Goal: Information Seeking & Learning: Find specific fact

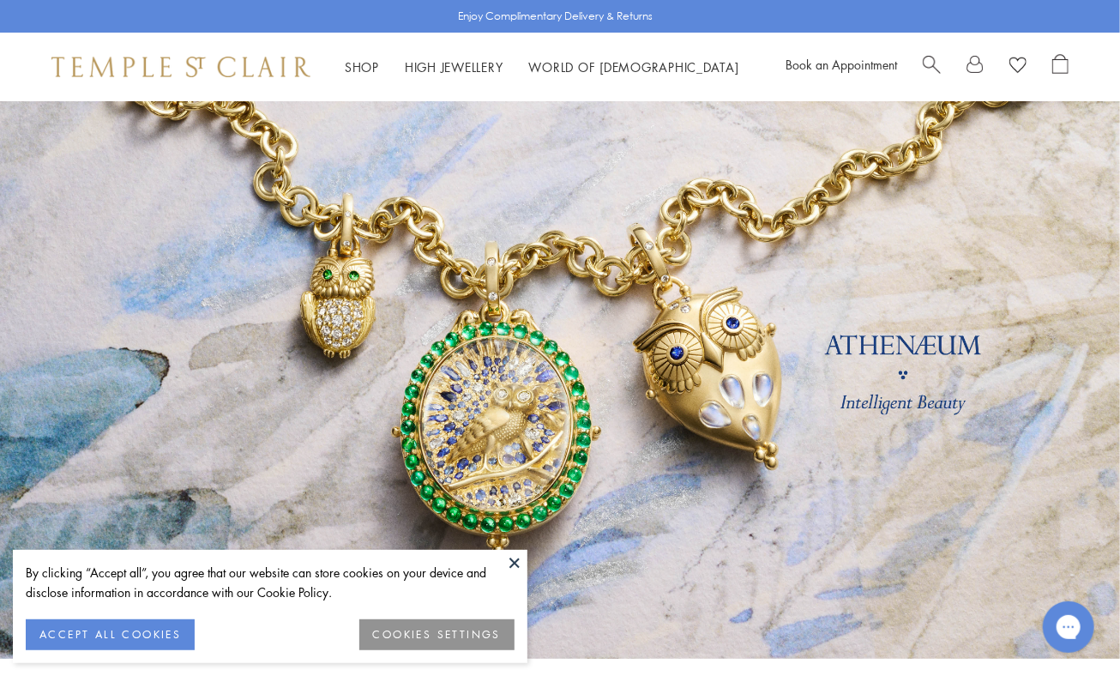
scroll to position [3, 0]
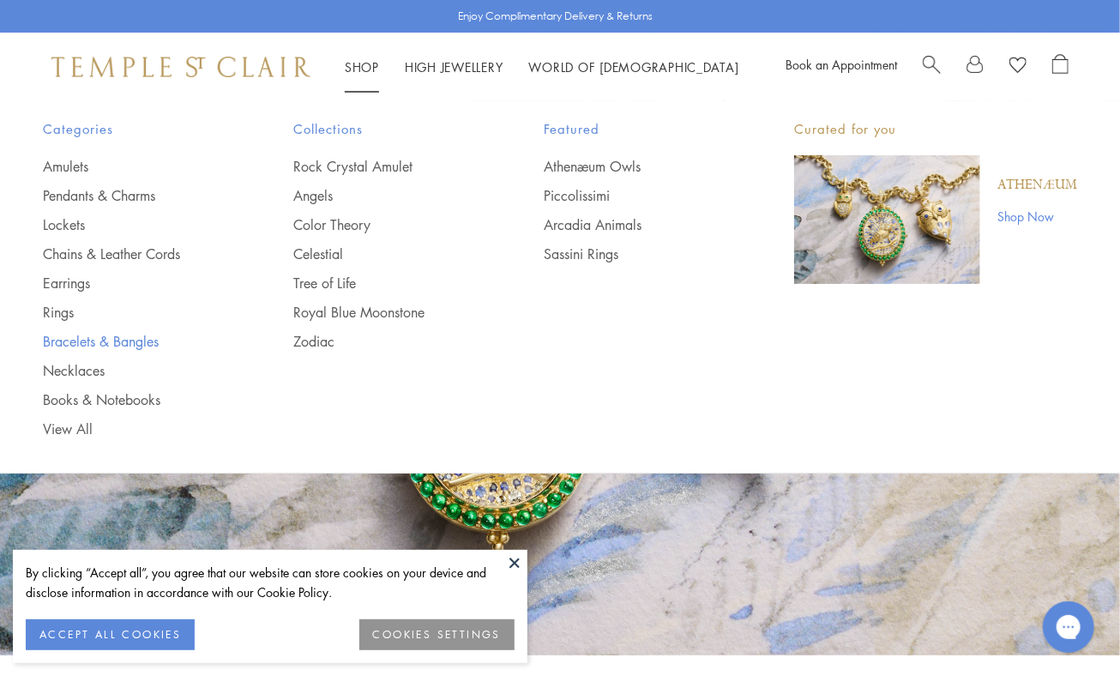
click at [75, 340] on link "Bracelets & Bangles" at bounding box center [134, 341] width 182 height 19
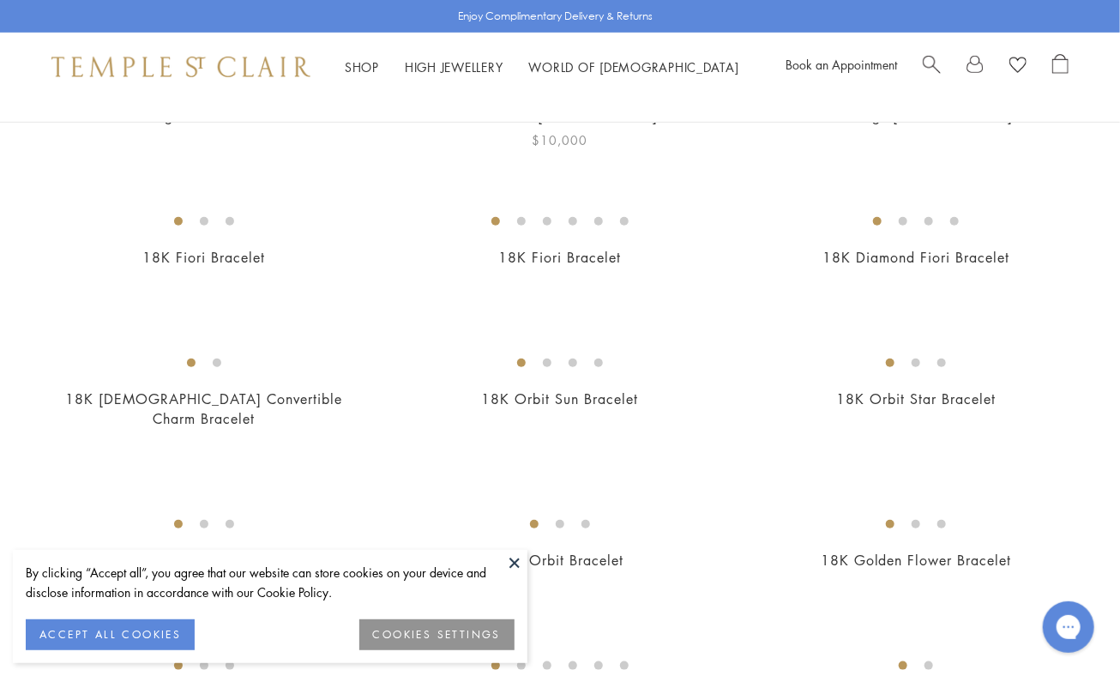
scroll to position [407, 0]
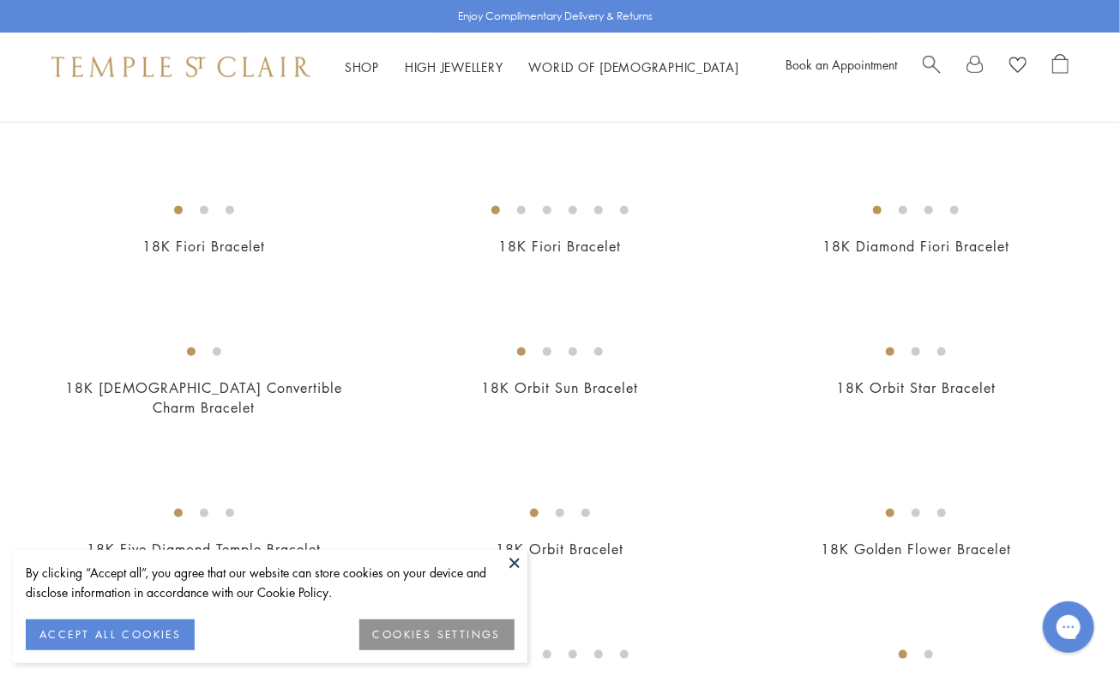
click at [514, 563] on button at bounding box center [515, 563] width 26 height 26
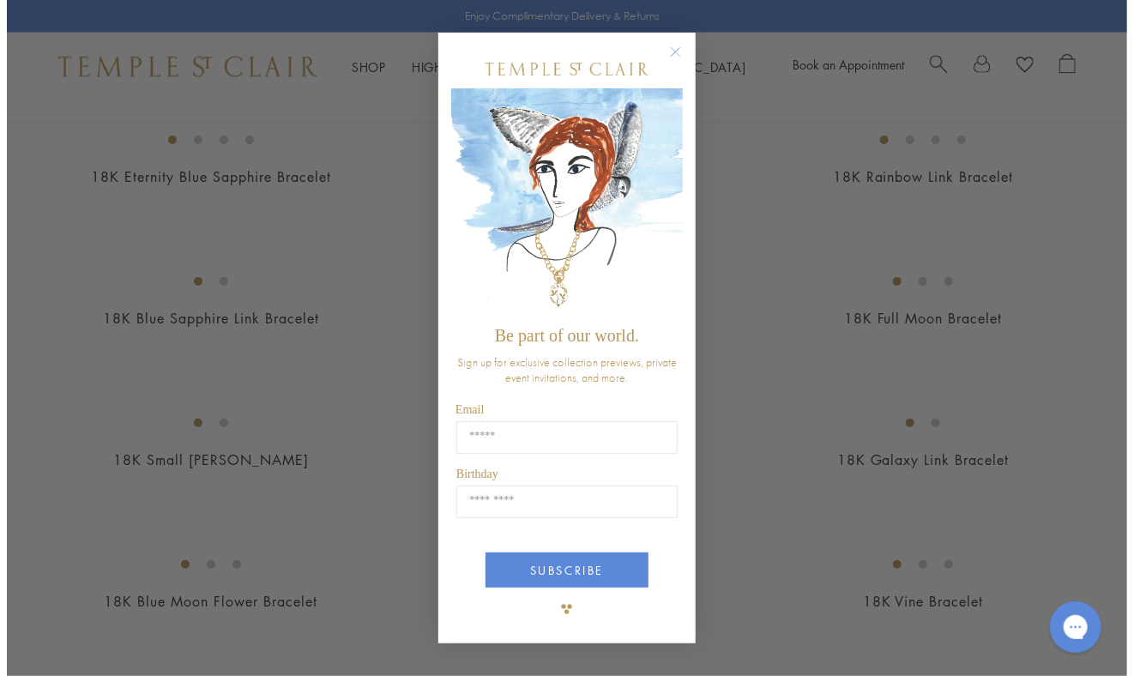
scroll to position [1213, 0]
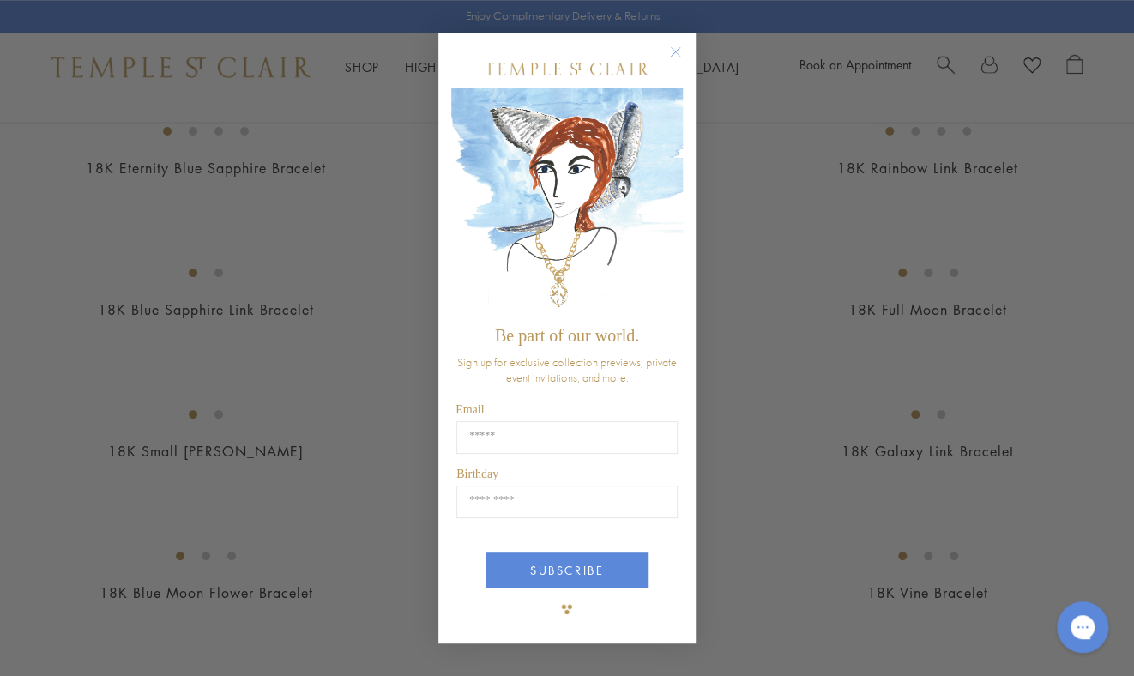
click at [677, 45] on circle "Close dialog" at bounding box center [676, 52] width 21 height 21
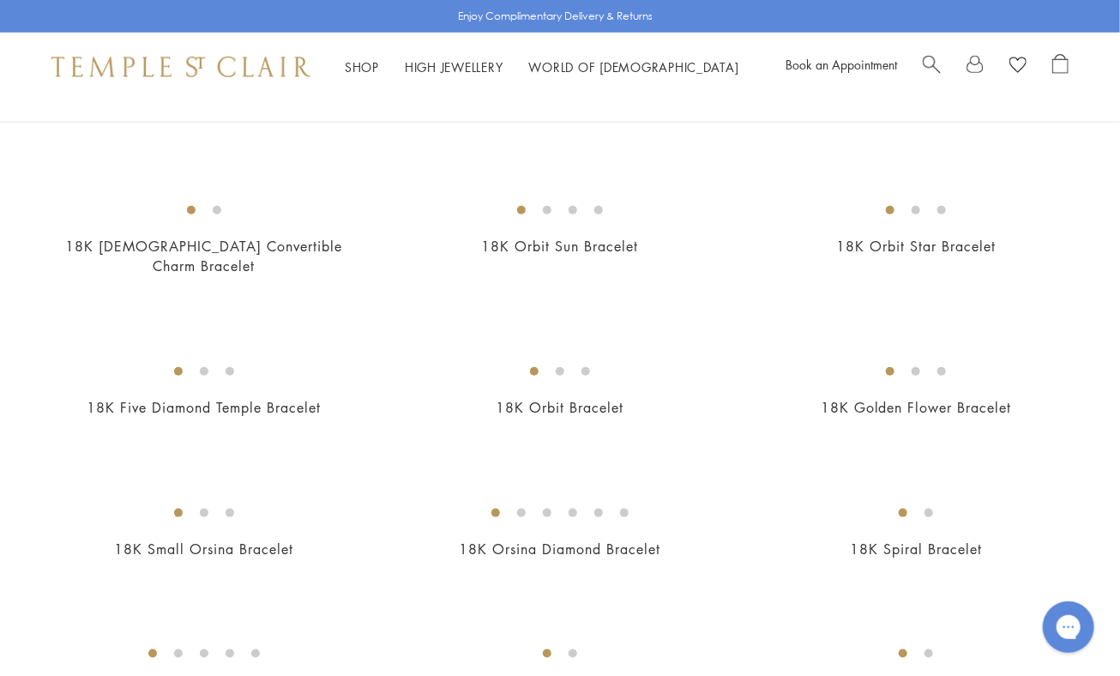
scroll to position [548, 0]
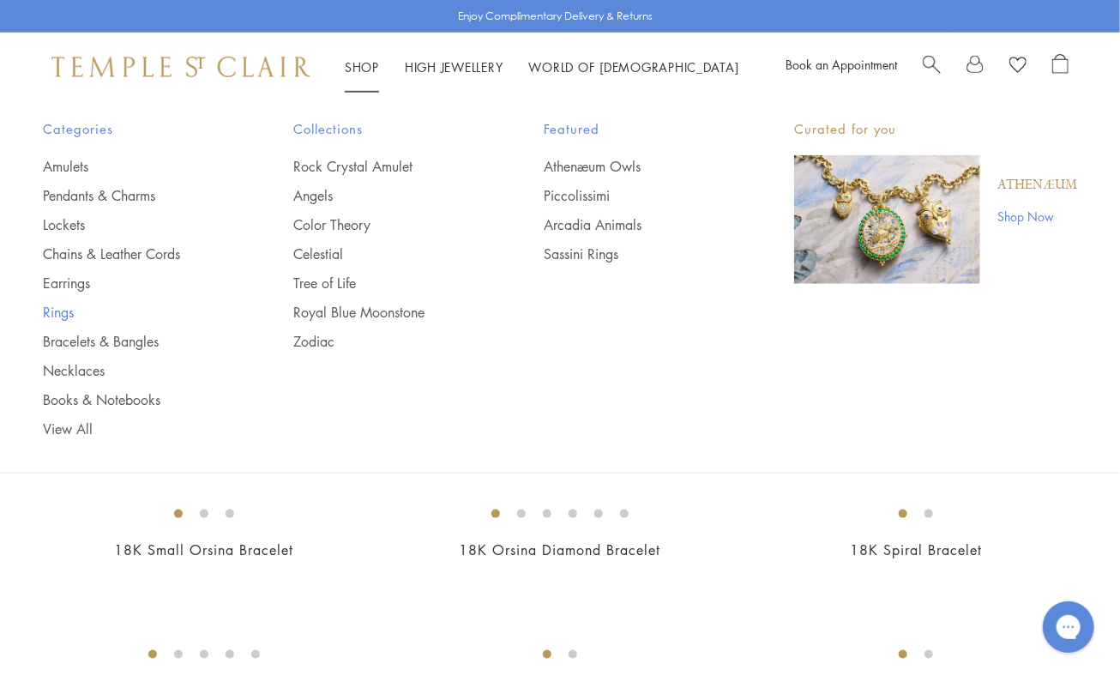
click at [58, 309] on link "Rings" at bounding box center [134, 312] width 182 height 19
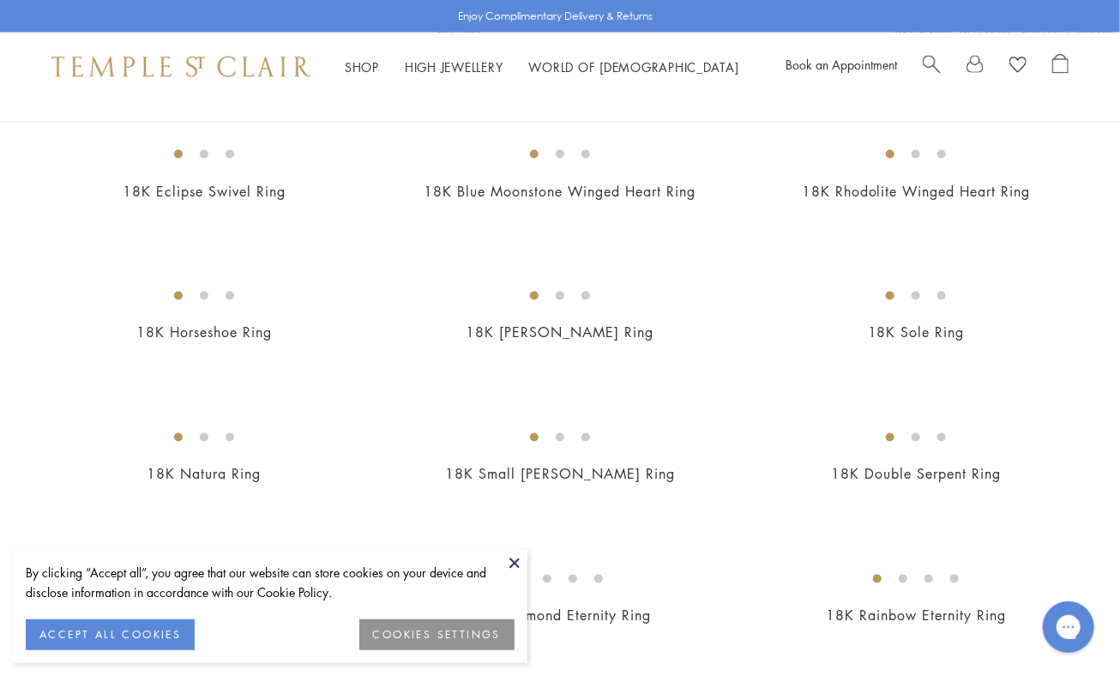
scroll to position [1170, 0]
click at [35, 100] on div "Shop Shop Categories Amulets Pendants & Charms Lockets Chains & Leather Cords E…" at bounding box center [560, 67] width 1120 height 69
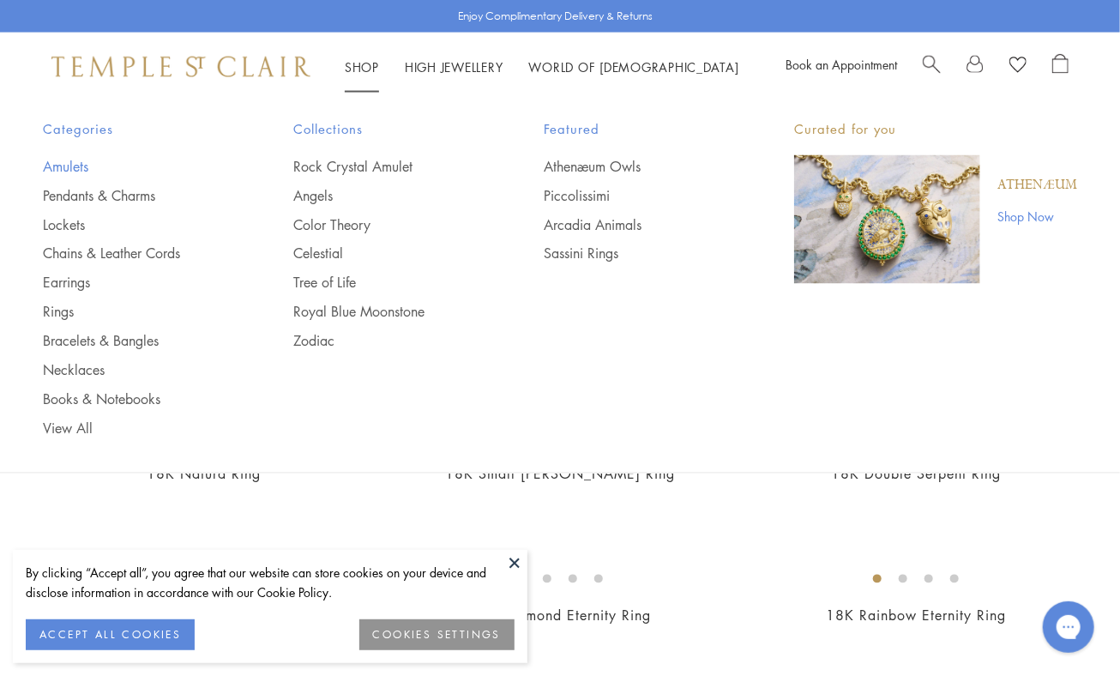
click at [55, 159] on link "Amulets" at bounding box center [134, 166] width 182 height 19
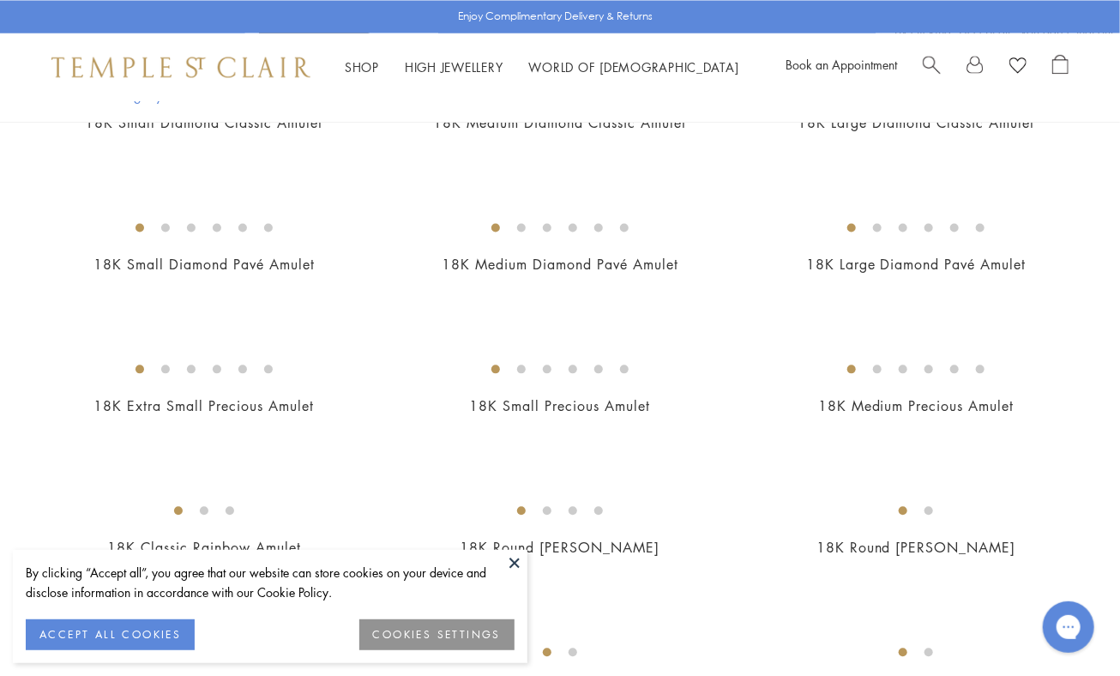
scroll to position [1422, 0]
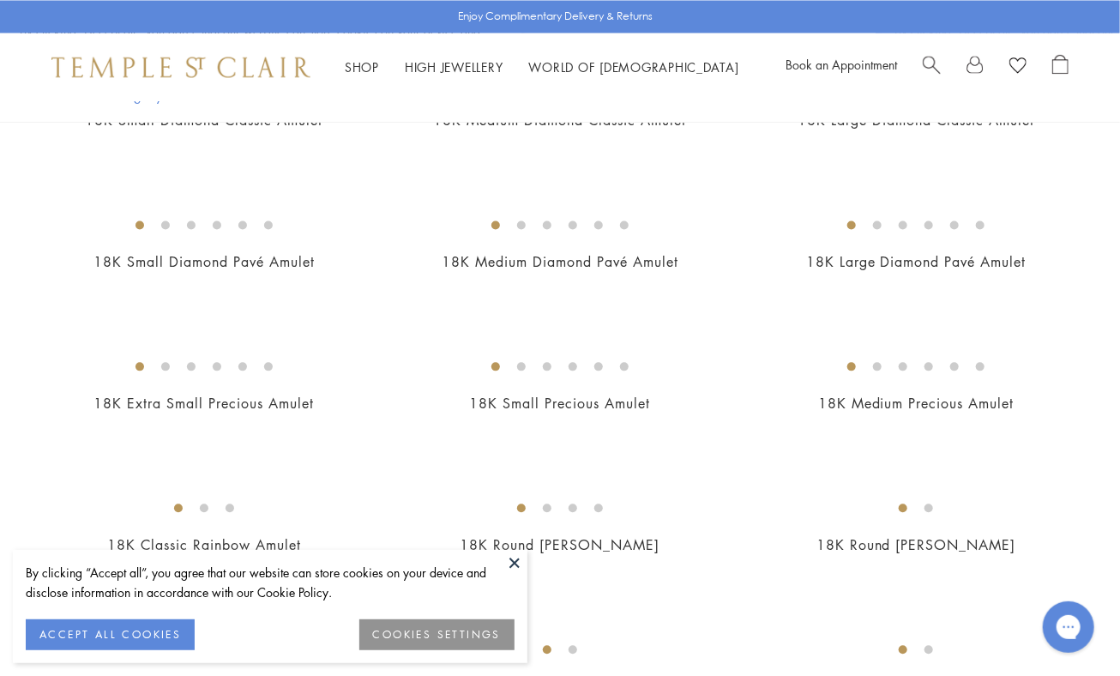
click at [87, 162] on div "New" at bounding box center [560, 610] width 1120 height 3435
click at [97, 166] on div "New" at bounding box center [560, 610] width 1120 height 3435
click at [941, 145] on div "New" at bounding box center [560, 610] width 1120 height 3435
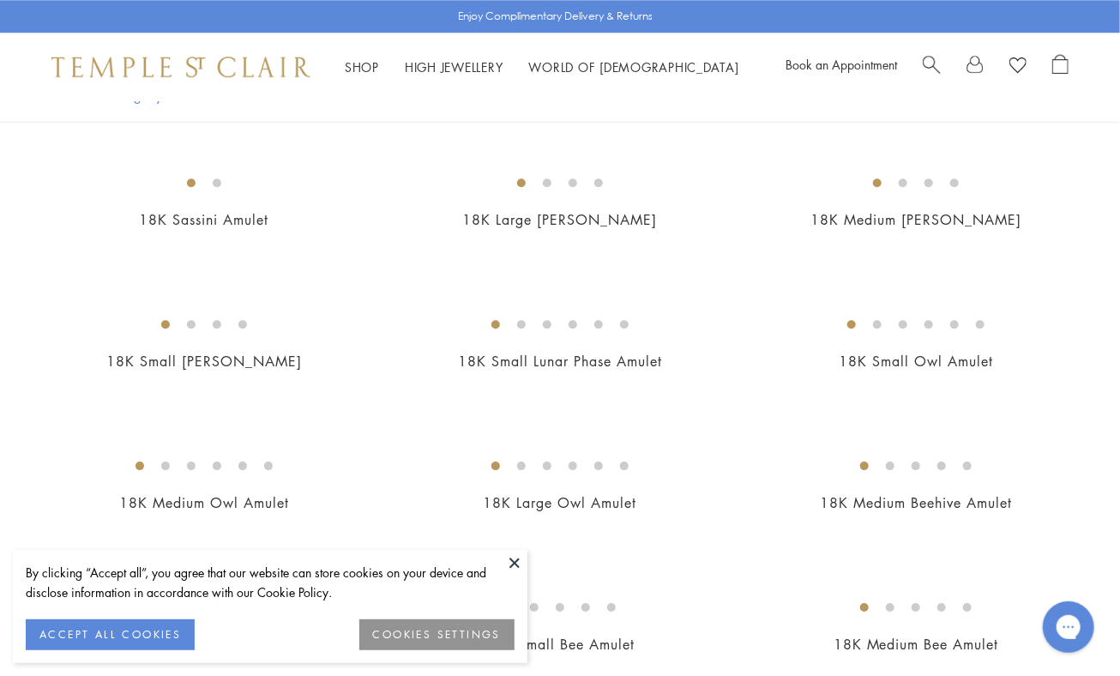
scroll to position [2031, 0]
click at [0, 0] on img at bounding box center [0, 0] width 0 height 0
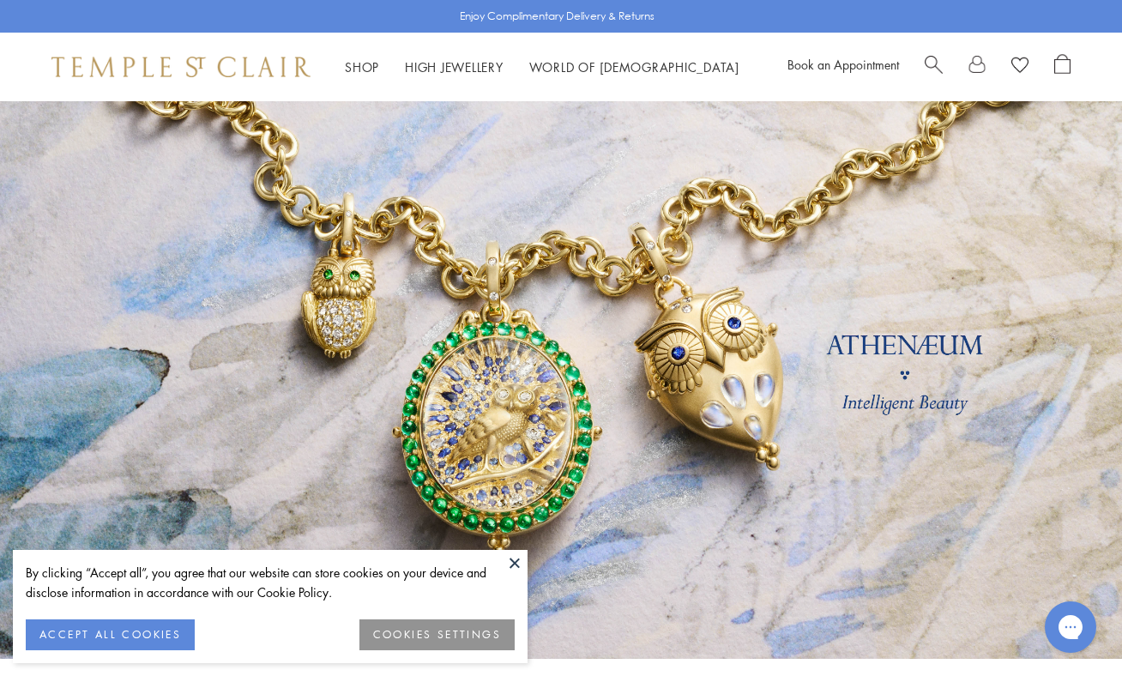
click at [33, 93] on div "Shop Shop Categories Amulets Pendants & Charms Lockets Chains & Leather Cords E…" at bounding box center [561, 67] width 1122 height 69
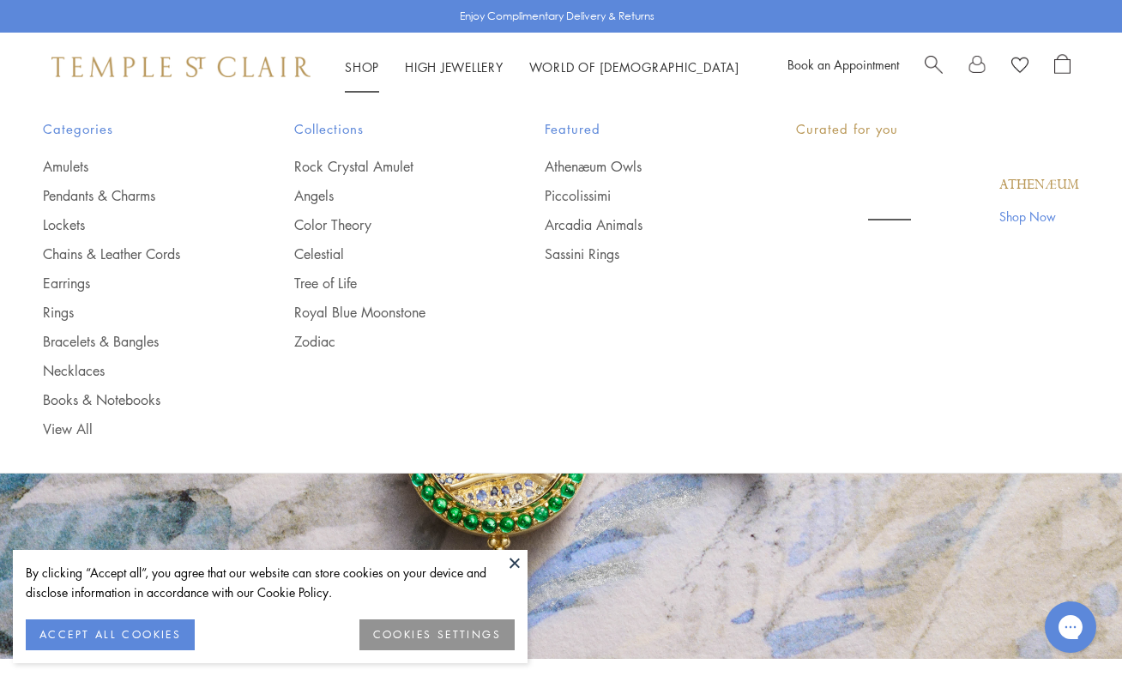
click at [363, 64] on link "Shop Shop" at bounding box center [362, 66] width 34 height 17
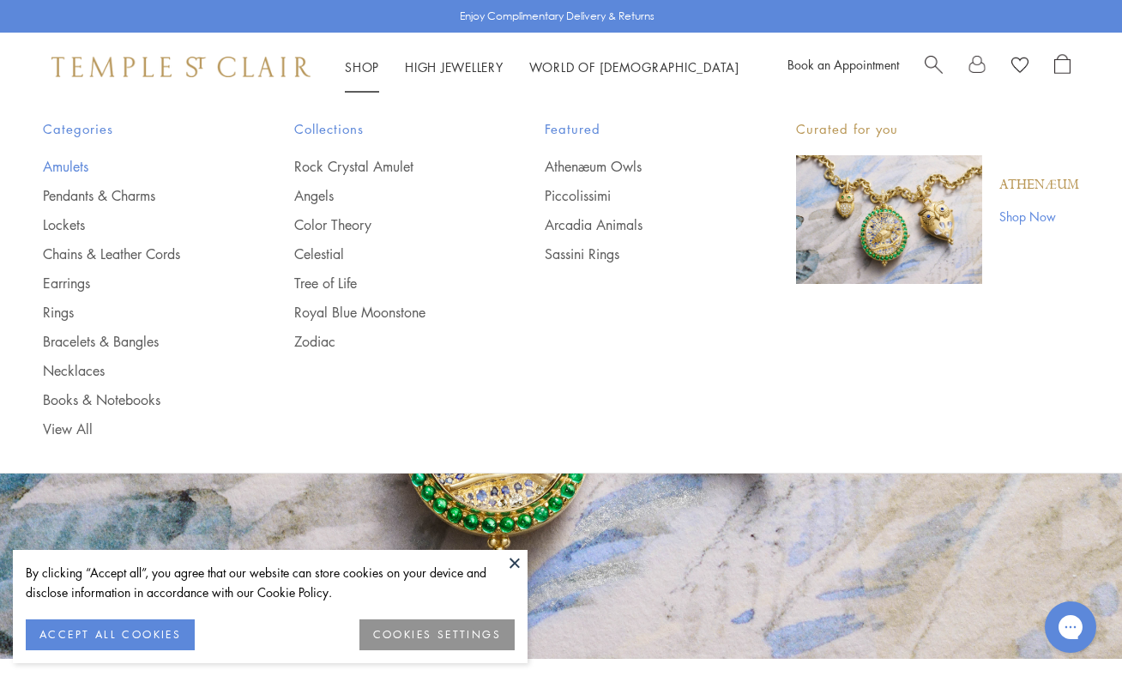
click at [52, 167] on link "Amulets" at bounding box center [134, 166] width 183 height 19
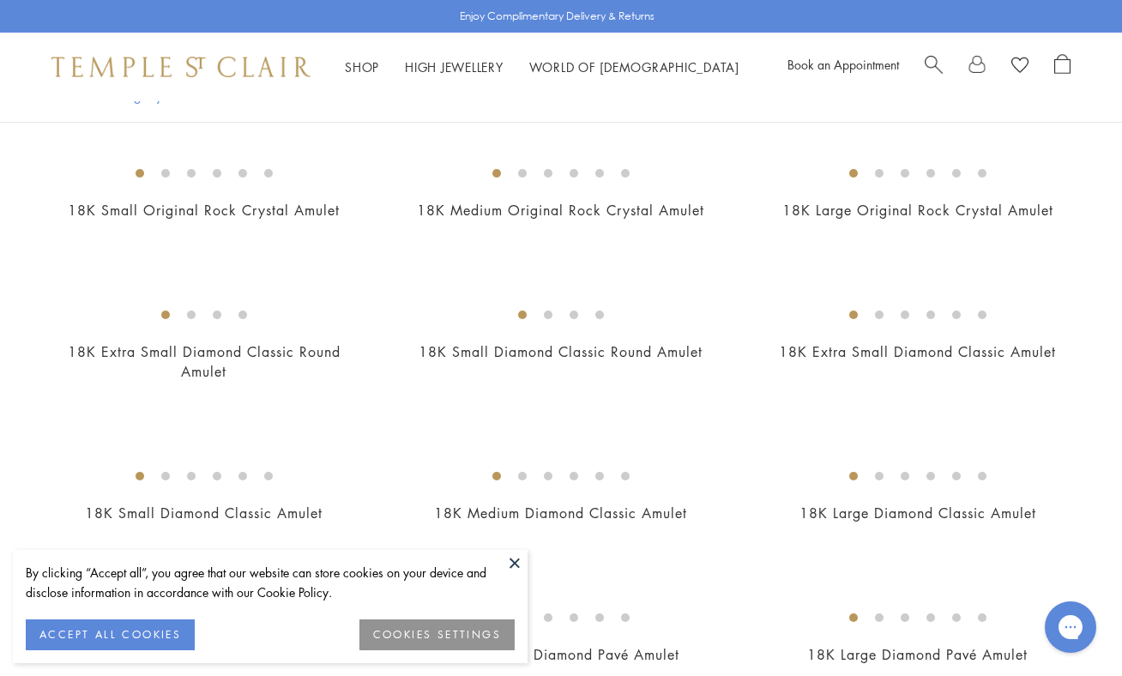
scroll to position [1034, 0]
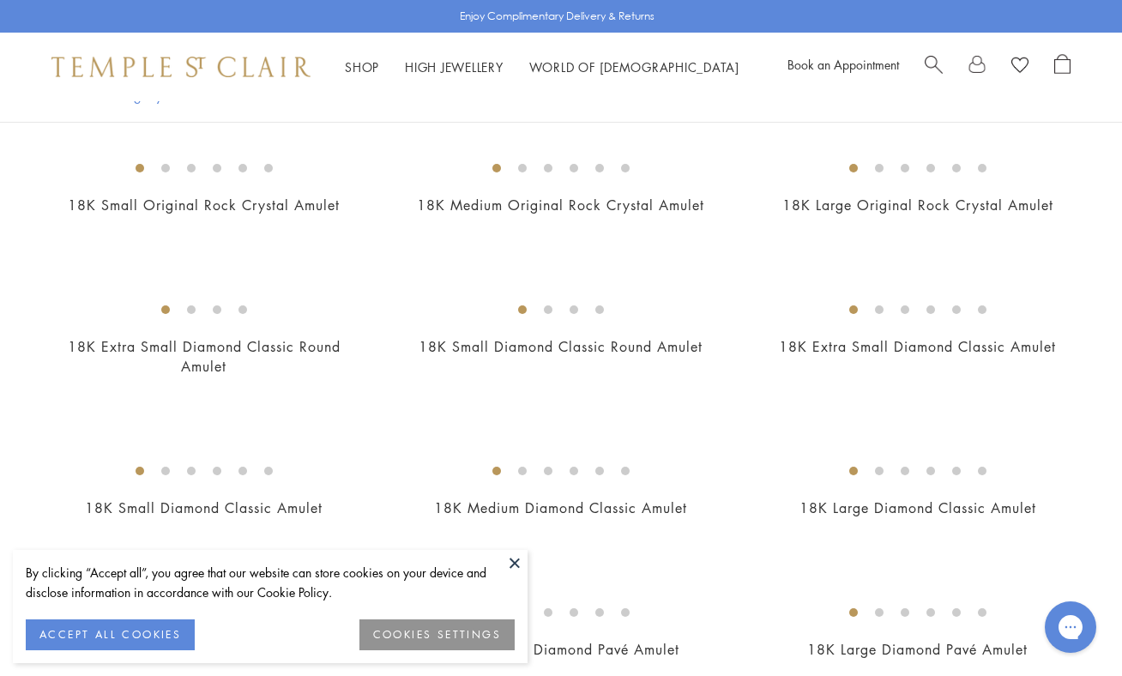
click at [0, 0] on img at bounding box center [0, 0] width 0 height 0
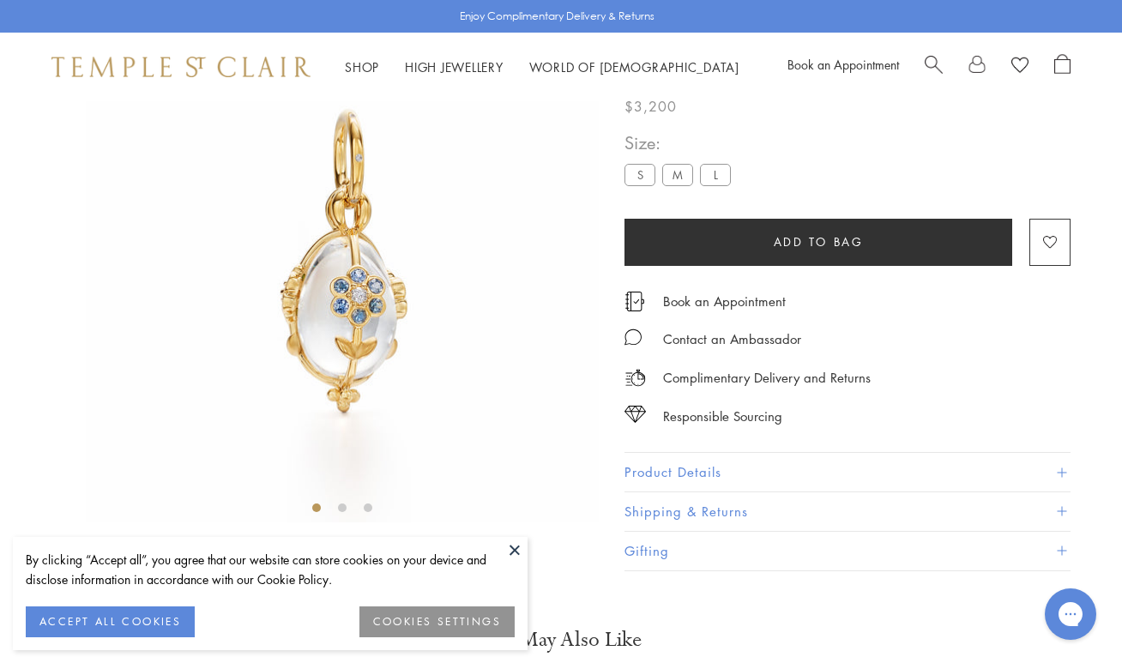
scroll to position [101, 0]
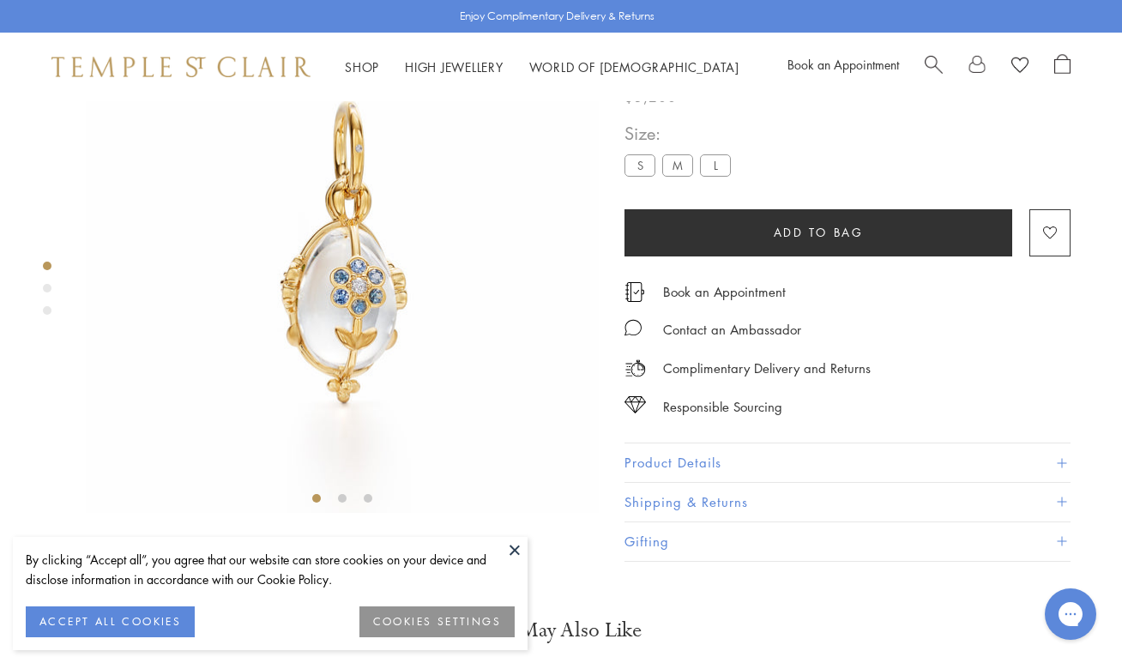
click at [155, 188] on img at bounding box center [342, 256] width 513 height 513
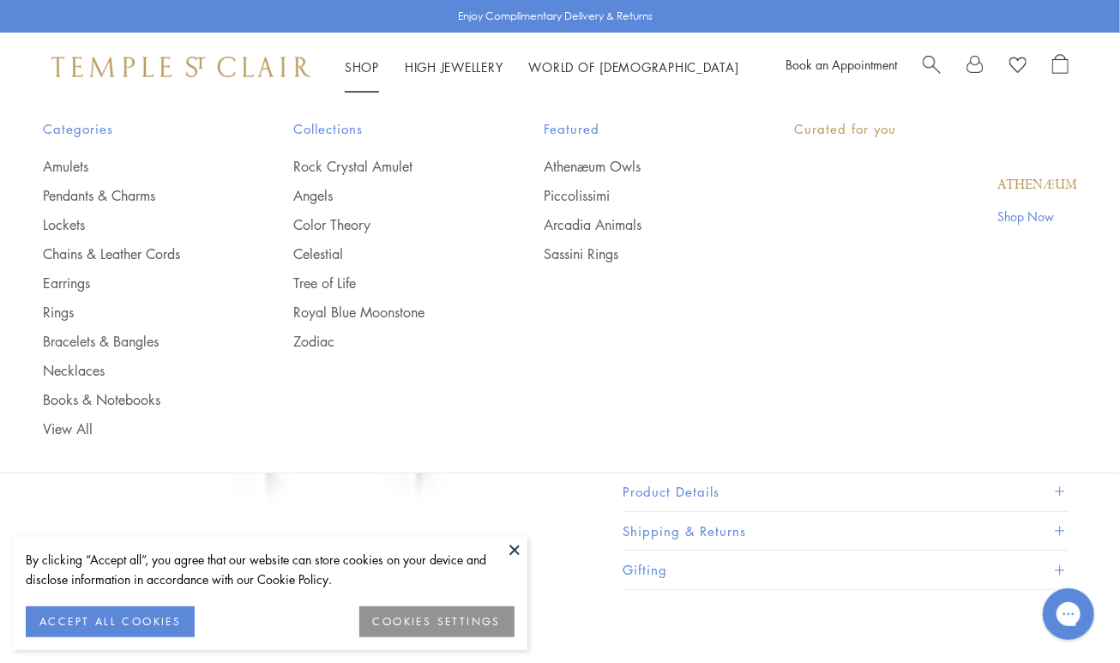
click at [362, 69] on link "Shop Shop" at bounding box center [362, 66] width 34 height 17
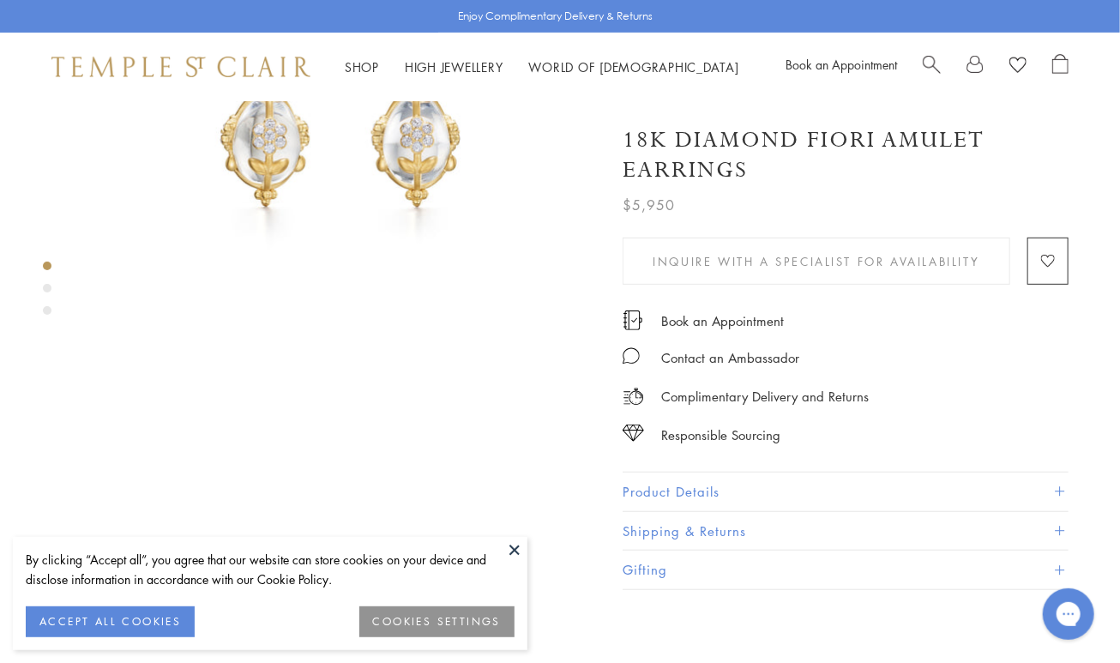
scroll to position [261, 0]
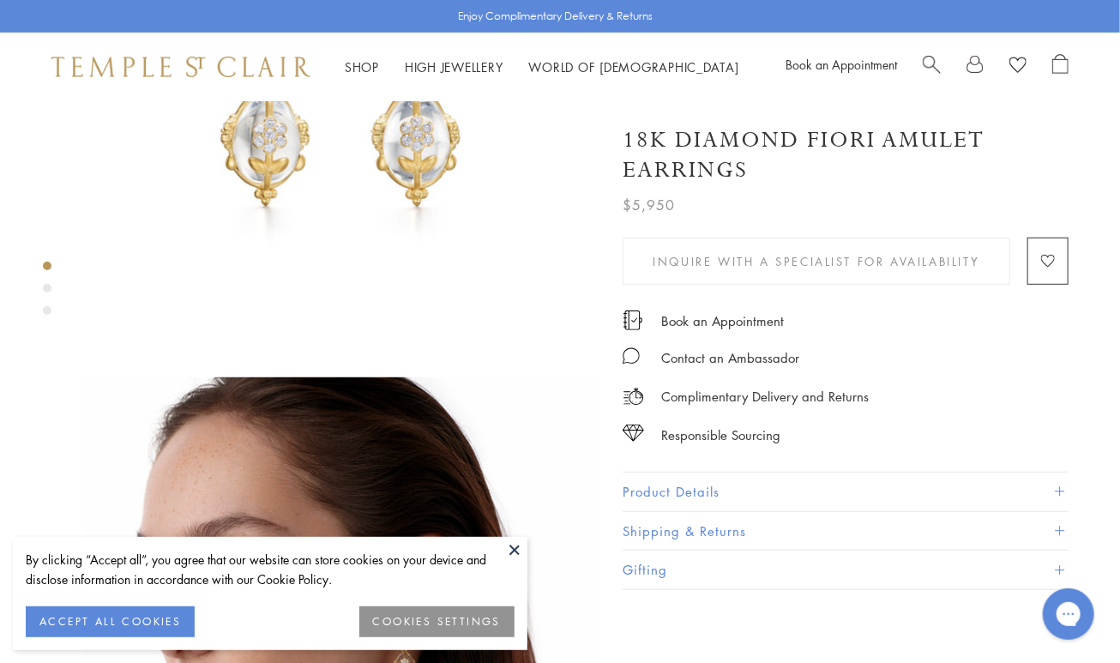
click at [713, 487] on button "Product Details" at bounding box center [846, 492] width 446 height 39
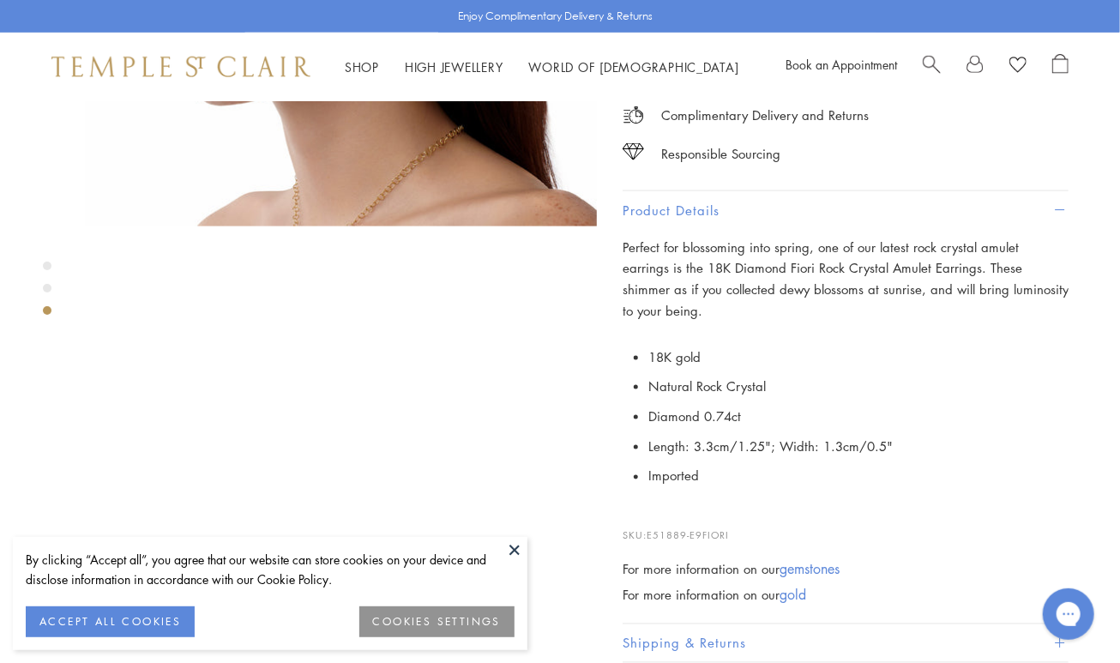
scroll to position [925, 0]
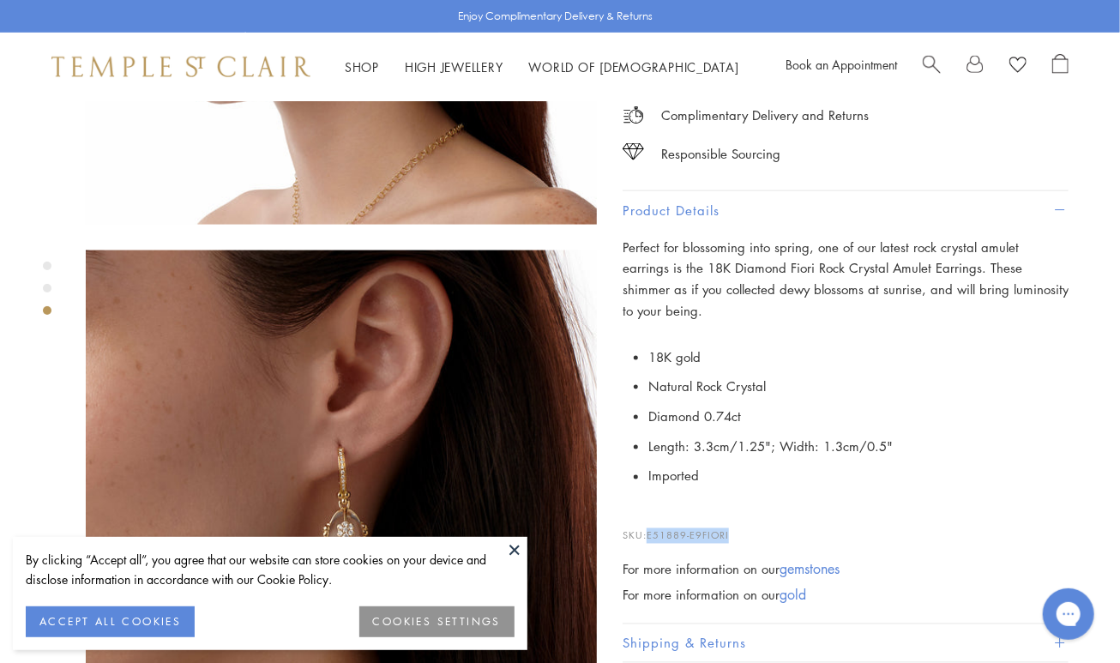
drag, startPoint x: 738, startPoint y: 506, endPoint x: 648, endPoint y: 511, distance: 89.3
click at [648, 511] on p "SKU: E51889-E9FIORI" at bounding box center [846, 527] width 446 height 33
copy span "E51889-E9FIORI"
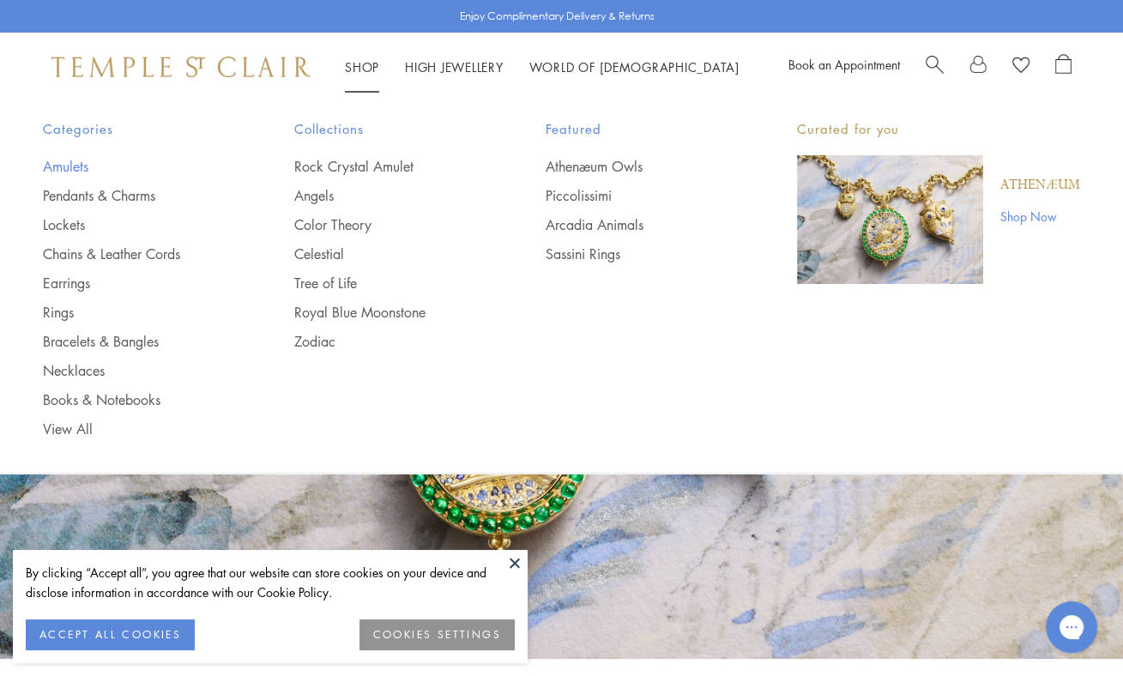
click at [65, 164] on link "Amulets" at bounding box center [134, 166] width 183 height 19
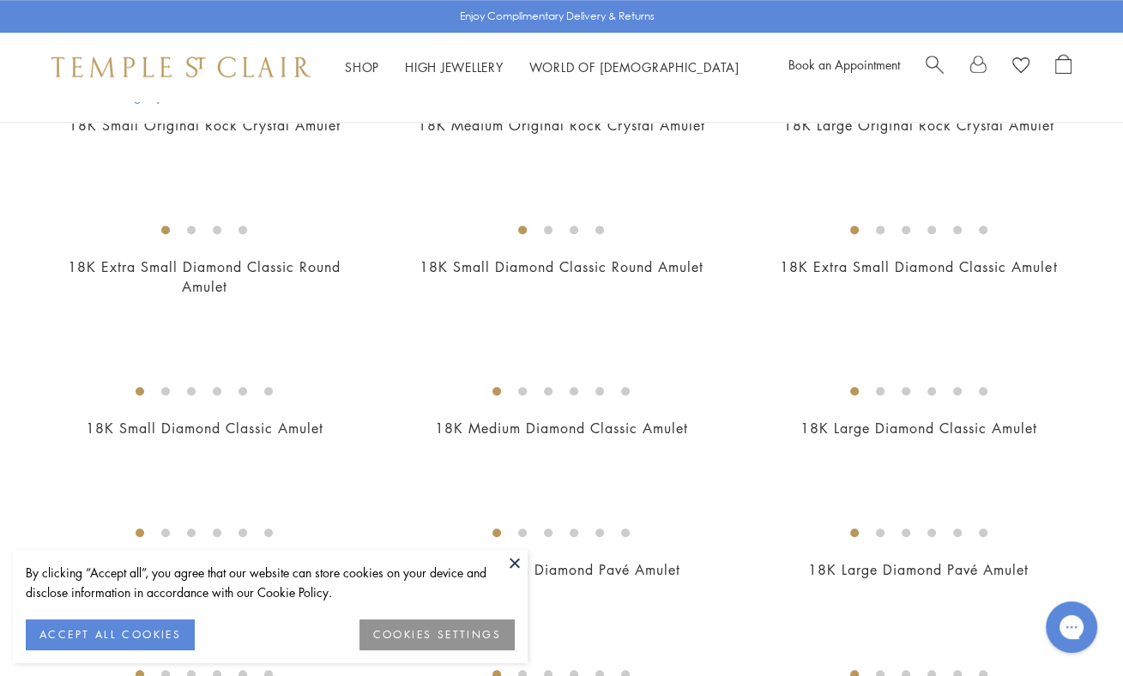
scroll to position [1115, 0]
click at [0, 0] on img at bounding box center [0, 0] width 0 height 0
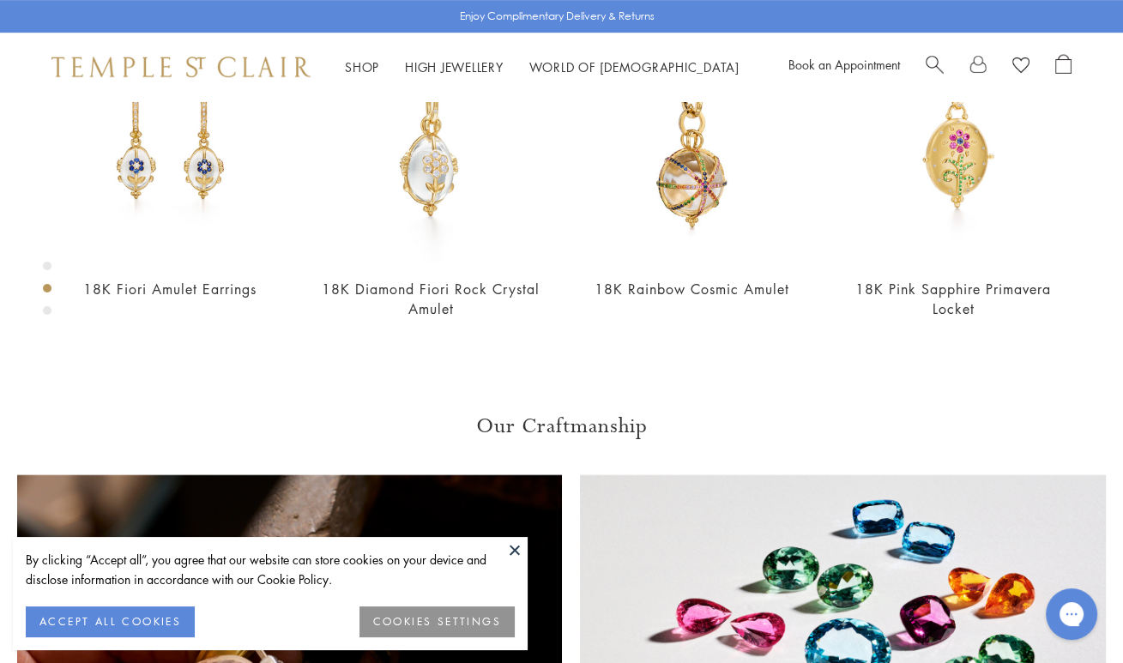
scroll to position [743, 0]
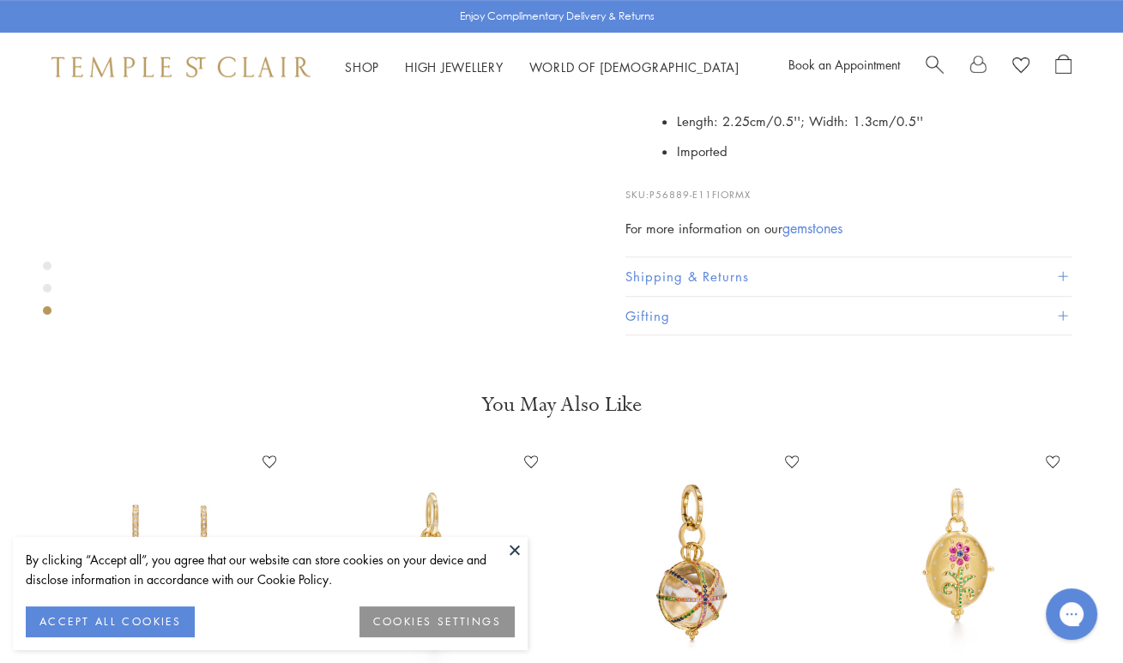
scroll to position [957, 0]
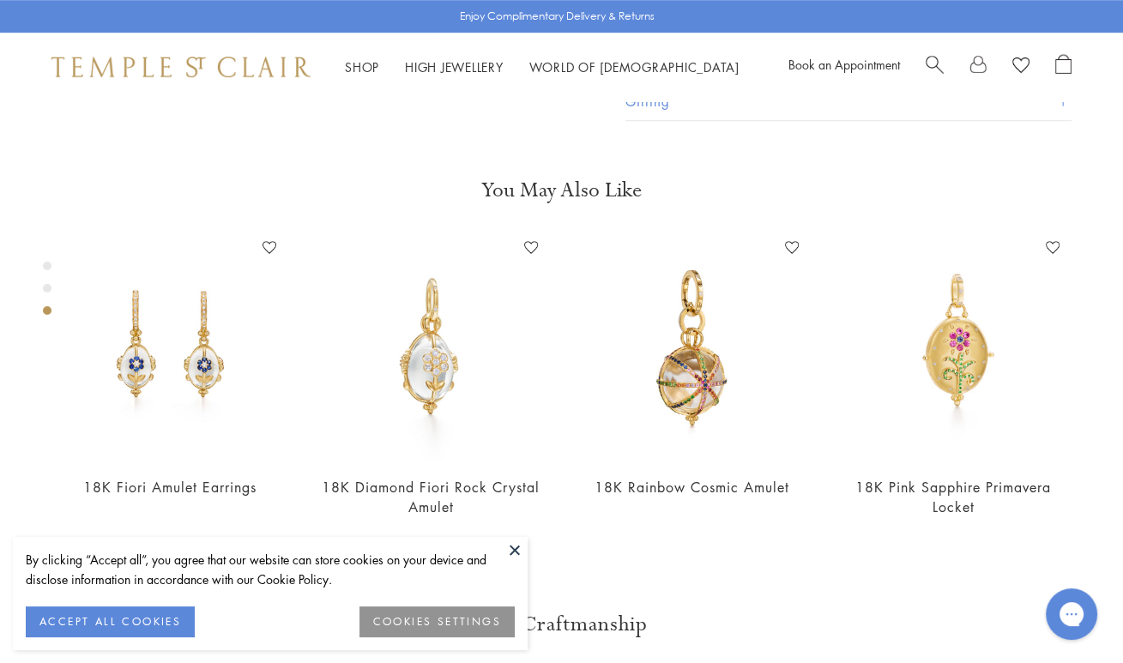
drag, startPoint x: 757, startPoint y: 545, endPoint x: 654, endPoint y: 548, distance: 103.8
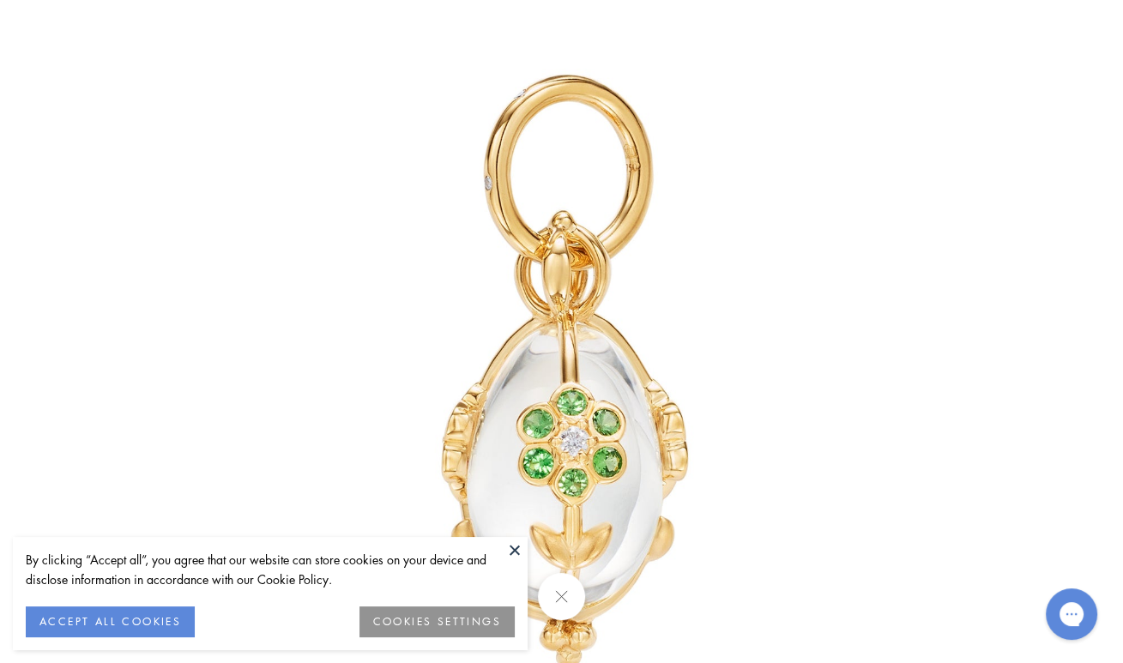
click at [566, 598] on button at bounding box center [561, 596] width 47 height 47
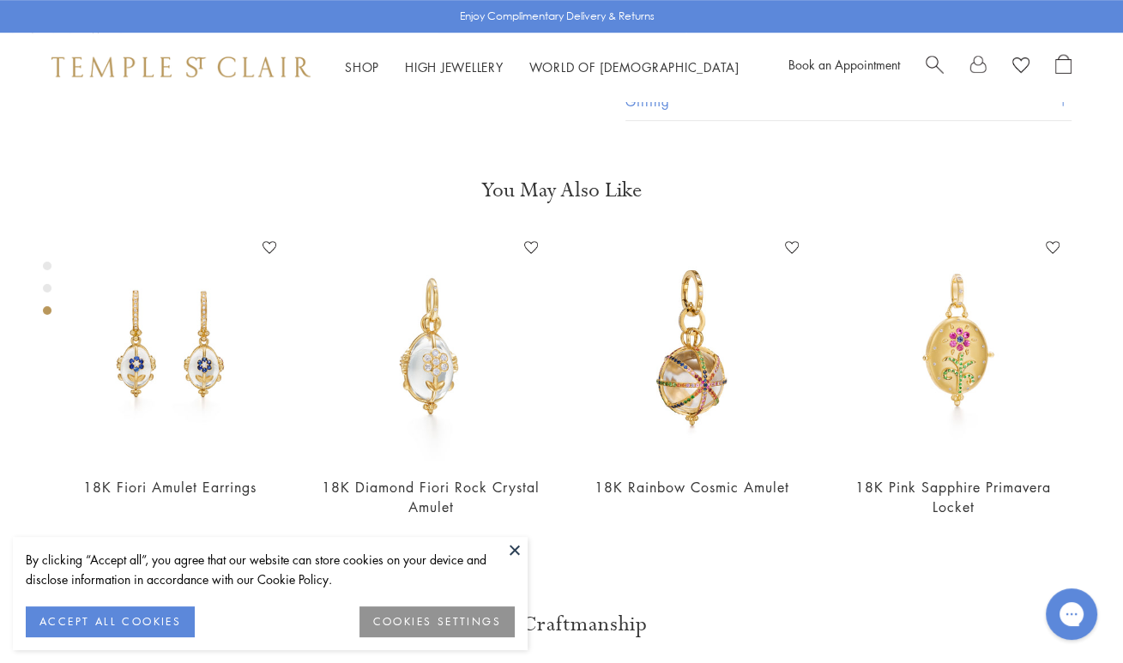
drag, startPoint x: 754, startPoint y: 543, endPoint x: 651, endPoint y: 546, distance: 103.0
copy span "P56889-E11FIORMX"
